Goal: Information Seeking & Learning: Learn about a topic

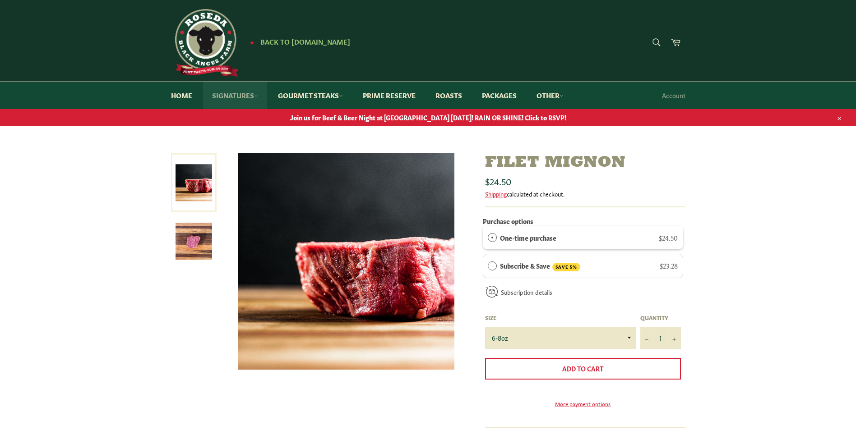
click at [250, 95] on link "Signatures" at bounding box center [235, 96] width 64 height 28
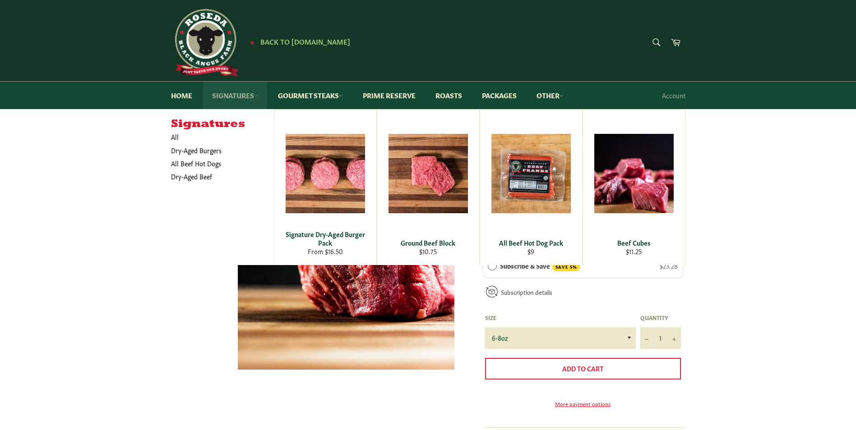
click at [250, 95] on link "Signatures" at bounding box center [235, 96] width 64 height 28
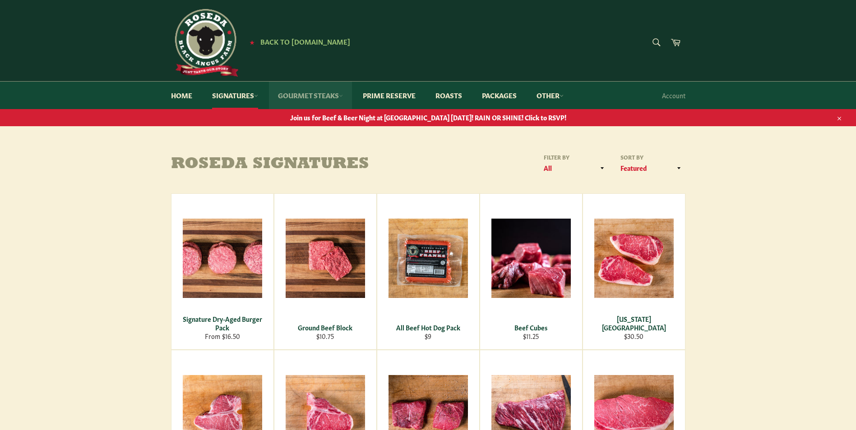
click at [324, 93] on link "Gourmet Steaks" at bounding box center [310, 96] width 83 height 28
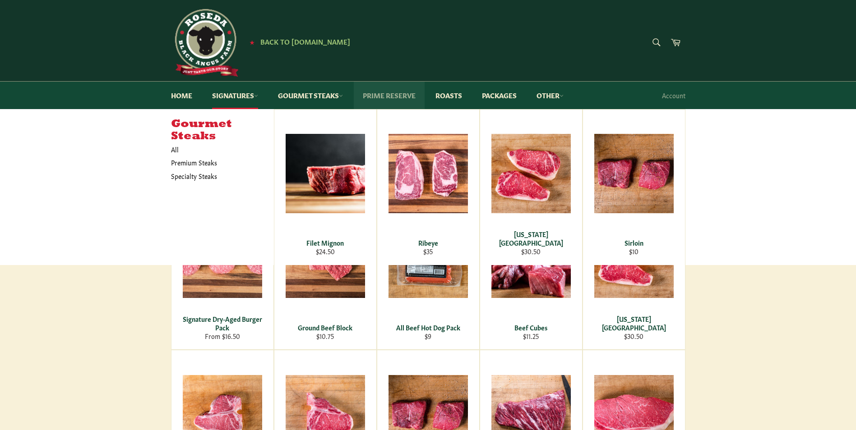
click at [401, 92] on link "Prime Reserve" at bounding box center [389, 96] width 71 height 28
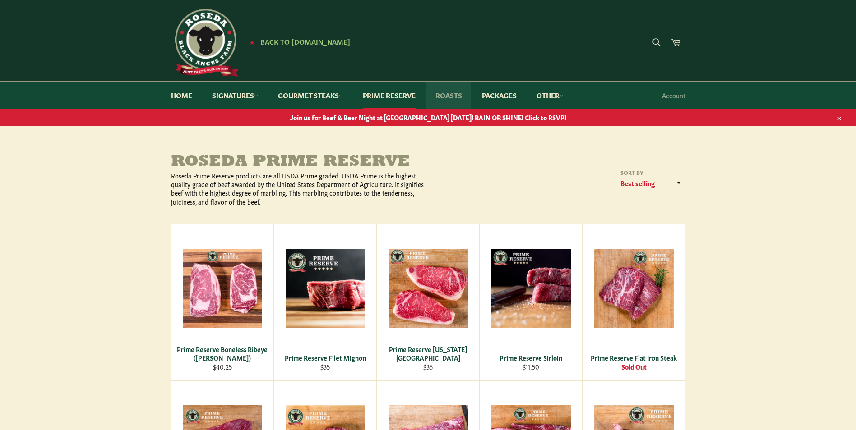
click at [463, 93] on link "Roasts" at bounding box center [448, 96] width 45 height 28
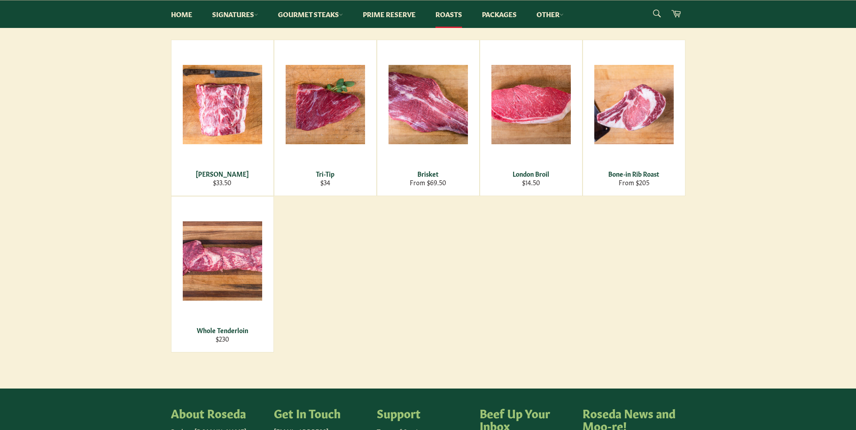
scroll to position [150, 0]
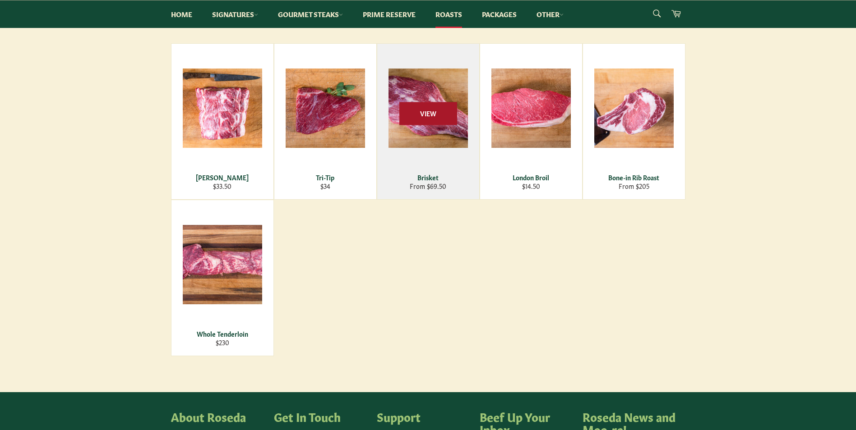
click at [427, 115] on span "View" at bounding box center [428, 113] width 58 height 23
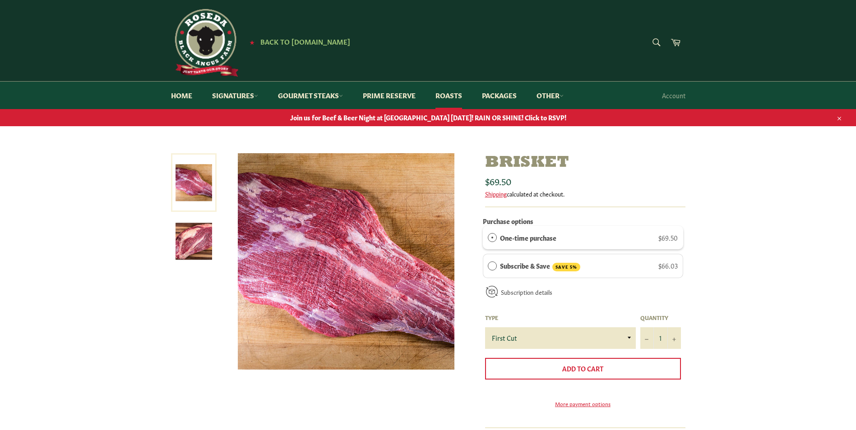
click at [181, 240] on img at bounding box center [193, 241] width 37 height 37
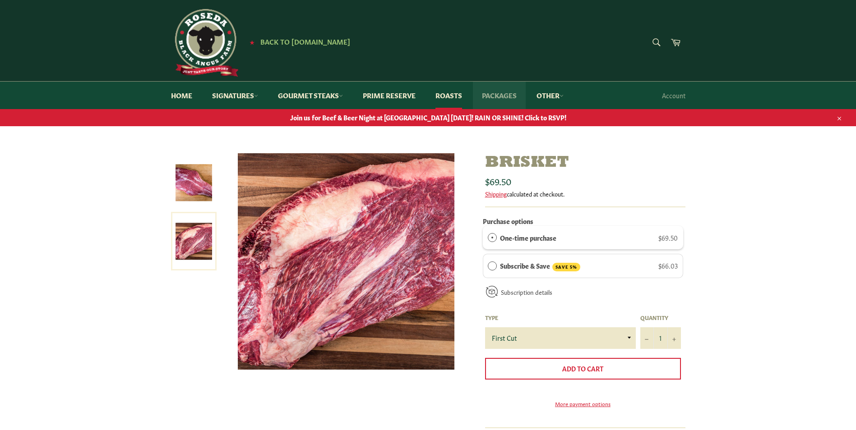
click at [511, 92] on link "Packages" at bounding box center [499, 96] width 53 height 28
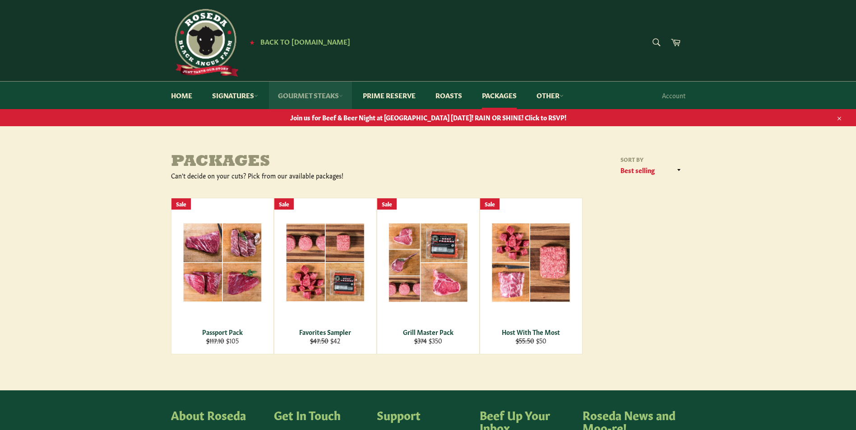
click at [303, 95] on link "Gourmet Steaks" at bounding box center [310, 96] width 83 height 28
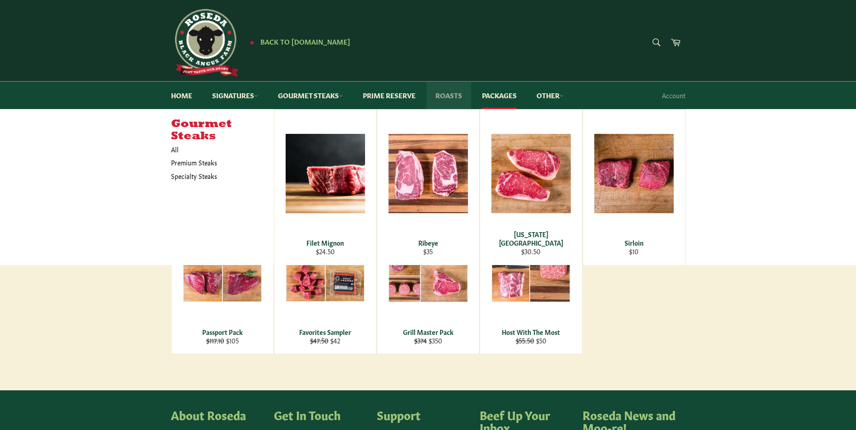
click at [442, 94] on link "Roasts" at bounding box center [448, 96] width 45 height 28
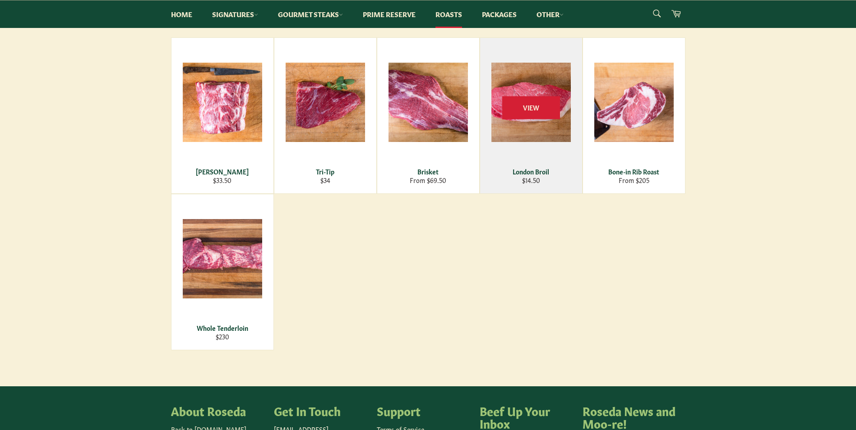
scroll to position [150, 0]
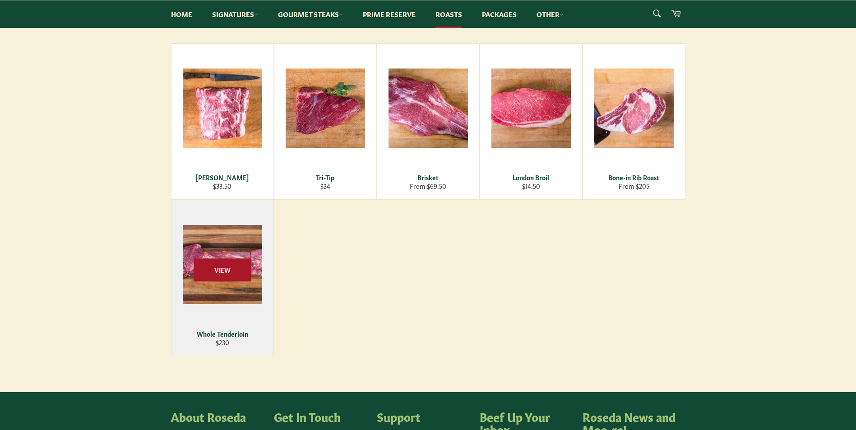
click at [236, 262] on span "View" at bounding box center [223, 269] width 58 height 23
